Goal: Information Seeking & Learning: Learn about a topic

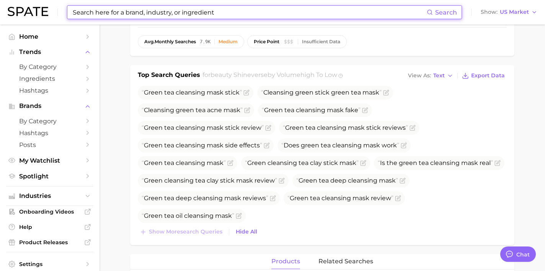
scroll to position [2892, 0]
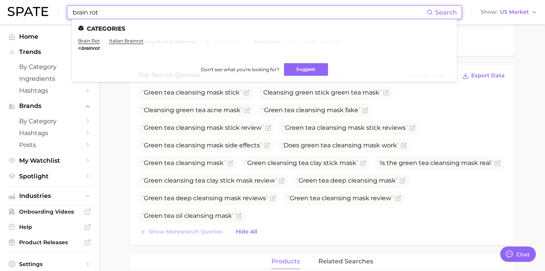
type input "brain rot"
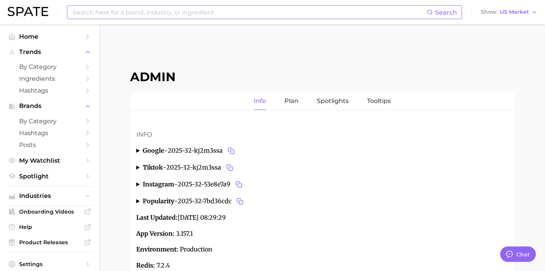
type textarea "x"
click at [175, 12] on input at bounding box center [249, 12] width 355 height 13
drag, startPoint x: 144, startPoint y: 17, endPoint x: 0, endPoint y: -11, distance: 147.4
click at [0, 0] on html "freaky [DATE] Search No results for " freaky [DATE] " Suggest Show US Market Ho…" at bounding box center [272, 135] width 545 height 271
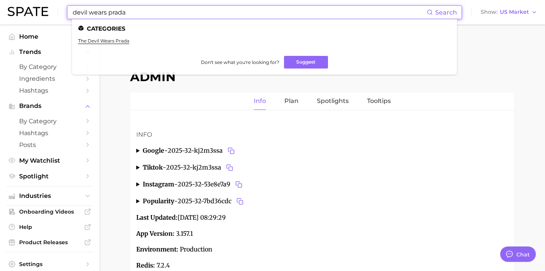
drag, startPoint x: 153, startPoint y: 13, endPoint x: 30, endPoint y: -5, distance: 123.9
click at [30, 0] on html "devil wears prada Search Categories the devil wears prada Don't see what you're…" at bounding box center [272, 135] width 545 height 271
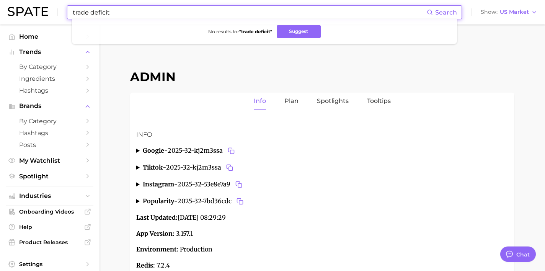
drag, startPoint x: 67, startPoint y: 8, endPoint x: 40, endPoint y: 5, distance: 27.7
click at [40, 5] on div "trade deficit Search No results for " trade deficit " Suggest Show US Market" at bounding box center [273, 12] width 530 height 25
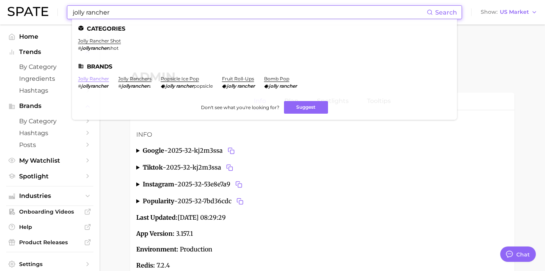
type input "jolly rancher"
click at [103, 79] on link "jolly rancher" at bounding box center [93, 79] width 31 height 6
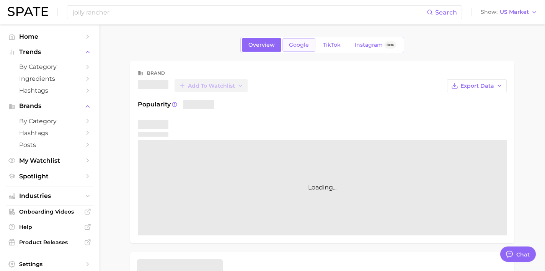
click at [306, 48] on link "Google" at bounding box center [299, 44] width 33 height 13
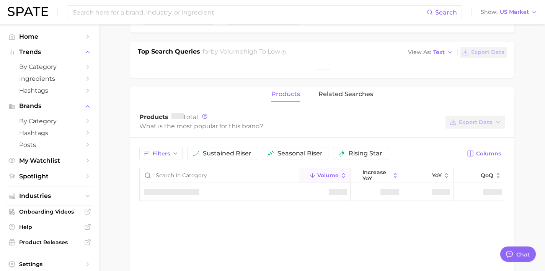
scroll to position [236, 0]
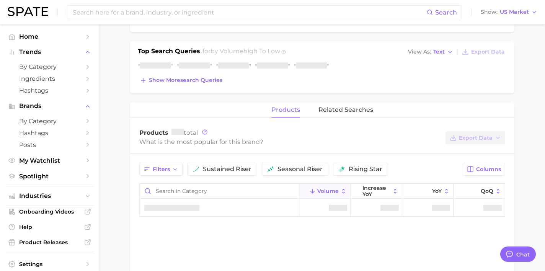
type textarea "x"
click at [213, 82] on span "Show more search queries" at bounding box center [186, 80] width 74 height 7
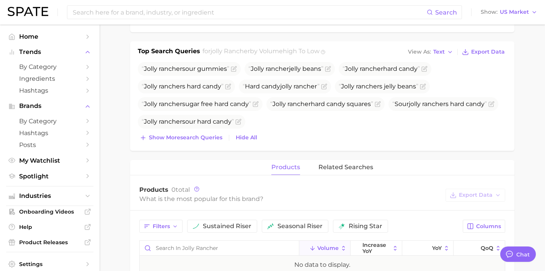
drag, startPoint x: 212, startPoint y: 138, endPoint x: 212, endPoint y: 171, distance: 33.3
click at [212, 138] on span "Show more search queries" at bounding box center [186, 137] width 74 height 7
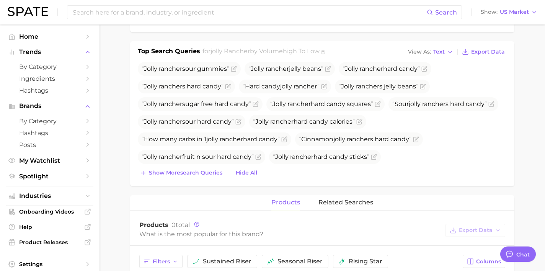
click at [212, 176] on button "Show more search queries" at bounding box center [181, 173] width 87 height 11
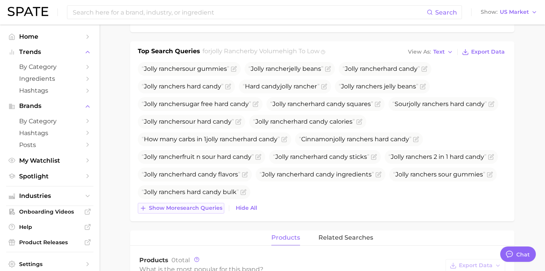
click at [211, 212] on button "Show more search queries" at bounding box center [181, 208] width 87 height 11
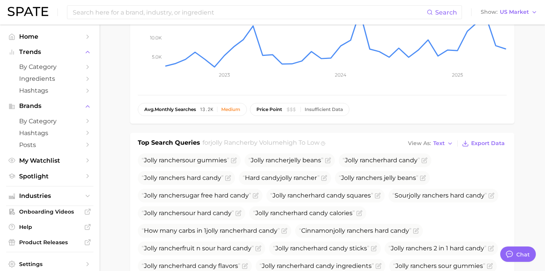
scroll to position [0, 0]
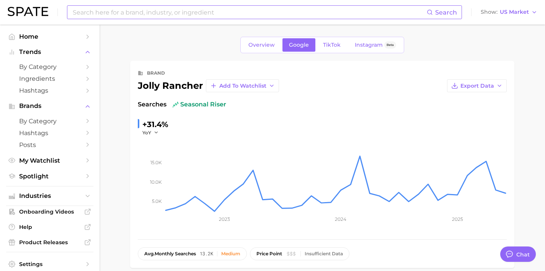
click at [337, 13] on input at bounding box center [249, 12] width 355 height 13
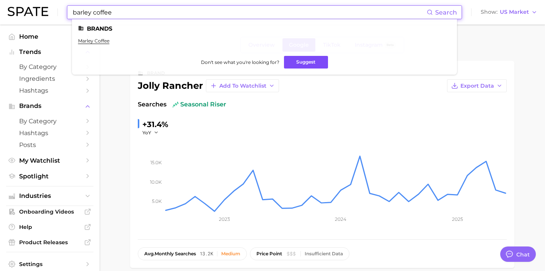
click at [306, 65] on button "Suggest" at bounding box center [306, 62] width 44 height 13
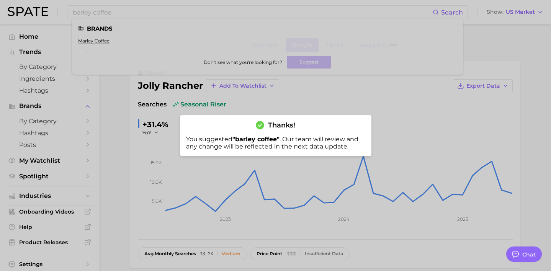
click at [198, 11] on div at bounding box center [275, 135] width 551 height 271
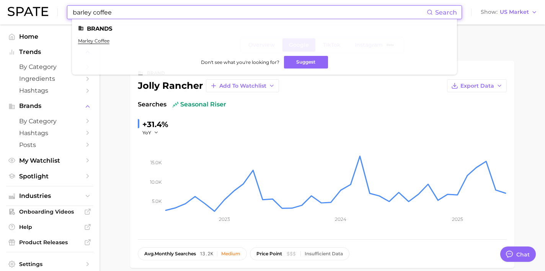
drag, startPoint x: 198, startPoint y: 11, endPoint x: 0, endPoint y: 5, distance: 198.1
click at [0, 5] on html "barley coffee Search Brands marley coffee Don't see what you're looking for? Su…" at bounding box center [272, 135] width 545 height 271
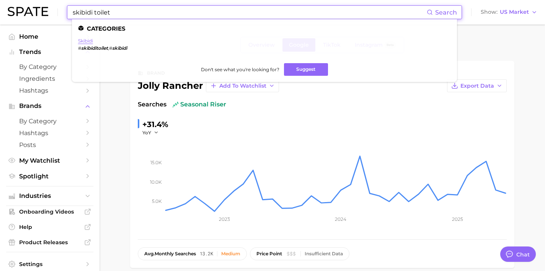
type input "skibidi toilet"
click at [90, 42] on link "skibidi" at bounding box center [85, 41] width 15 height 6
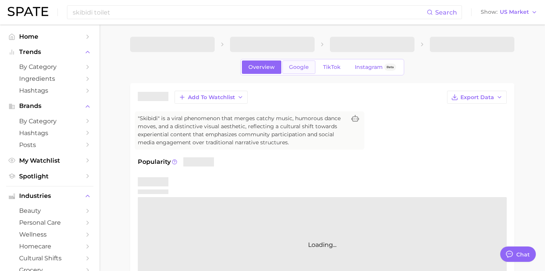
click at [291, 68] on span "Google" at bounding box center [299, 67] width 20 height 7
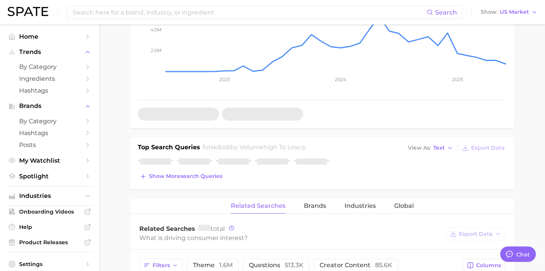
scroll to position [246, 0]
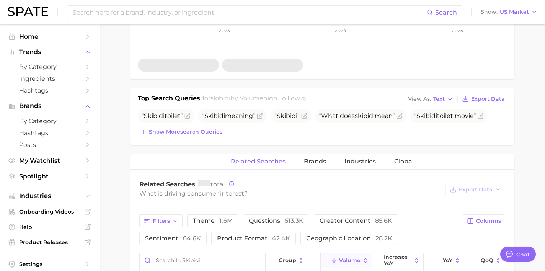
click at [192, 143] on div "Top Search Queries for skibidi by Volume high to low View As Text Export Data S…" at bounding box center [322, 116] width 385 height 57
click at [190, 138] on div "Top Search Queries for skibidi by Volume high to low View As Text Export Data S…" at bounding box center [322, 116] width 385 height 57
drag, startPoint x: 197, startPoint y: 133, endPoint x: 198, endPoint y: 151, distance: 18.0
click at [197, 133] on span "Show more search queries" at bounding box center [186, 132] width 74 height 7
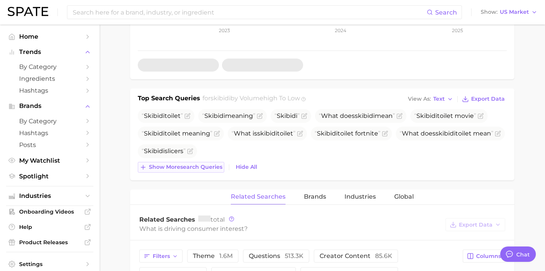
click at [198, 166] on span "Show more search queries" at bounding box center [186, 167] width 74 height 7
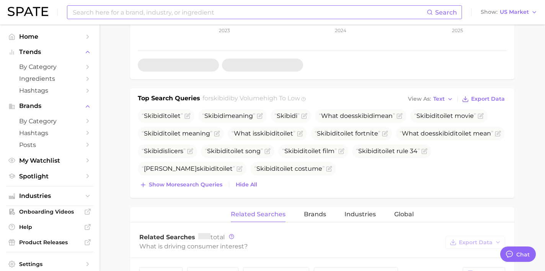
click at [152, 13] on input at bounding box center [249, 12] width 355 height 13
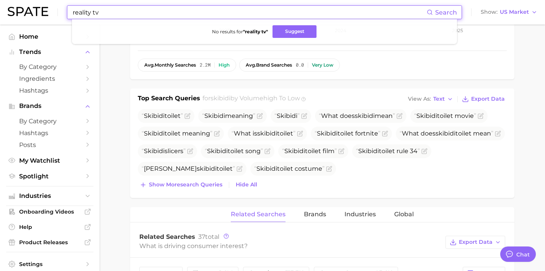
drag, startPoint x: 197, startPoint y: 10, endPoint x: 0, endPoint y: -3, distance: 198.0
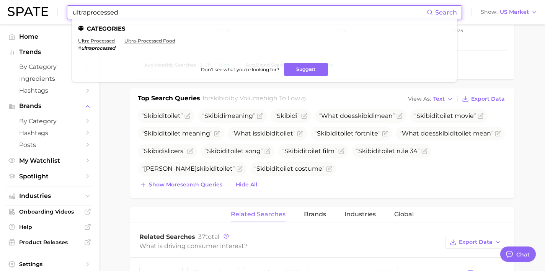
drag, startPoint x: 125, startPoint y: 9, endPoint x: 51, endPoint y: 10, distance: 74.3
click at [51, 10] on div "ultraprocessed Search Categories ultra processed # ultraprocessed ultra-process…" at bounding box center [273, 12] width 530 height 25
drag, startPoint x: 210, startPoint y: 12, endPoint x: 0, endPoint y: -7, distance: 211.5
click at [197, 7] on input "work life" at bounding box center [249, 12] width 355 height 13
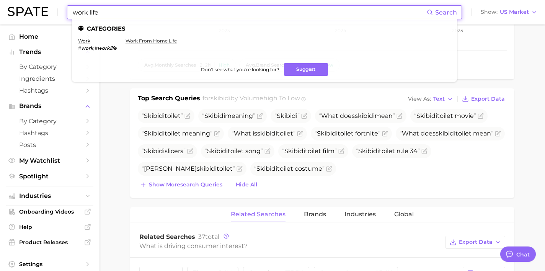
drag, startPoint x: 197, startPoint y: 7, endPoint x: 113, endPoint y: 9, distance: 83.9
click at [113, 9] on input "work life" at bounding box center [249, 12] width 355 height 13
drag, startPoint x: 85, startPoint y: 14, endPoint x: 1, endPoint y: 20, distance: 83.7
click at [1, 20] on header "[PERSON_NAME] Search Brands [PERSON_NAME] cheeks face mas k Don't see what you'…" at bounding box center [272, 12] width 545 height 25
paste input "YoungBoy Never Broke Again"
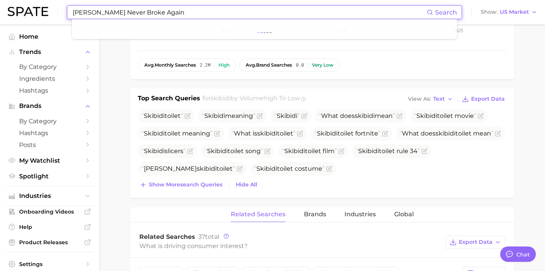
drag, startPoint x: 200, startPoint y: 11, endPoint x: 13, endPoint y: 5, distance: 187.7
click at [13, 5] on div "[PERSON_NAME] Never Broke Again Search Show US Market" at bounding box center [273, 12] width 530 height 25
paste input
drag, startPoint x: 171, startPoint y: 11, endPoint x: 0, endPoint y: 6, distance: 171.3
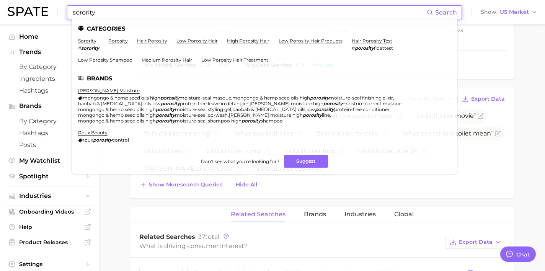
drag, startPoint x: 184, startPoint y: 11, endPoint x: 5, endPoint y: 5, distance: 178.6
click at [5, 5] on header "sorority Search Categories sorority # sorority porosity hair porosity low poros…" at bounding box center [272, 12] width 545 height 25
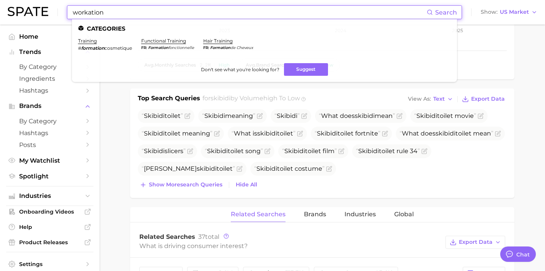
drag, startPoint x: 172, startPoint y: 12, endPoint x: 26, endPoint y: 10, distance: 145.9
click at [26, 10] on div "workation Search Categories training # formation cosmetique functional training…" at bounding box center [273, 12] width 530 height 25
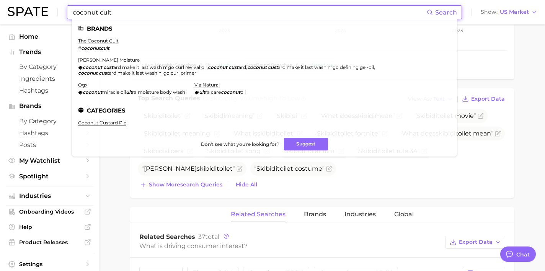
click at [147, 5] on div "coconut cult Search Brands the coconut cult # coconutcult [PERSON_NAME] moistur…" at bounding box center [273, 12] width 530 height 25
drag, startPoint x: 137, startPoint y: 17, endPoint x: 36, endPoint y: 15, distance: 100.7
click at [36, 15] on div "coconut cult Search Brands the coconut cult # coconutcult [PERSON_NAME] moistur…" at bounding box center [273, 12] width 530 height 25
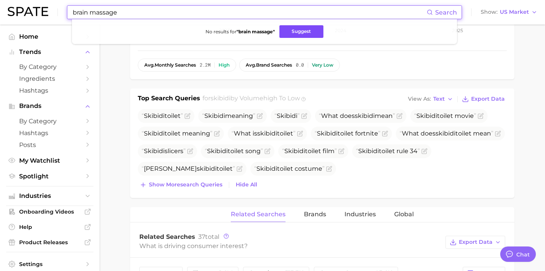
click at [313, 37] on button "Suggest" at bounding box center [302, 31] width 44 height 13
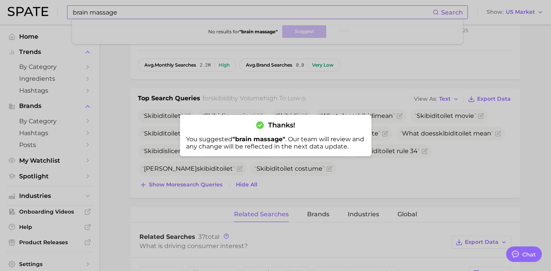
drag, startPoint x: 164, startPoint y: 13, endPoint x: 160, endPoint y: 12, distance: 4.3
click at [164, 13] on div at bounding box center [275, 135] width 551 height 271
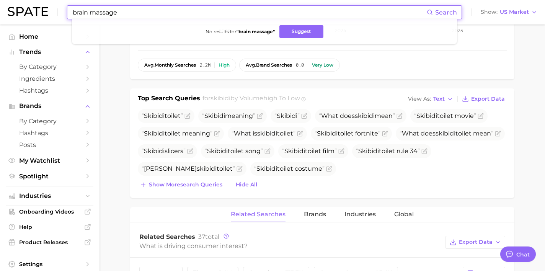
drag, startPoint x: 160, startPoint y: 12, endPoint x: 7, endPoint y: 0, distance: 153.3
type input "love bombing"
